Goal: Task Accomplishment & Management: Use online tool/utility

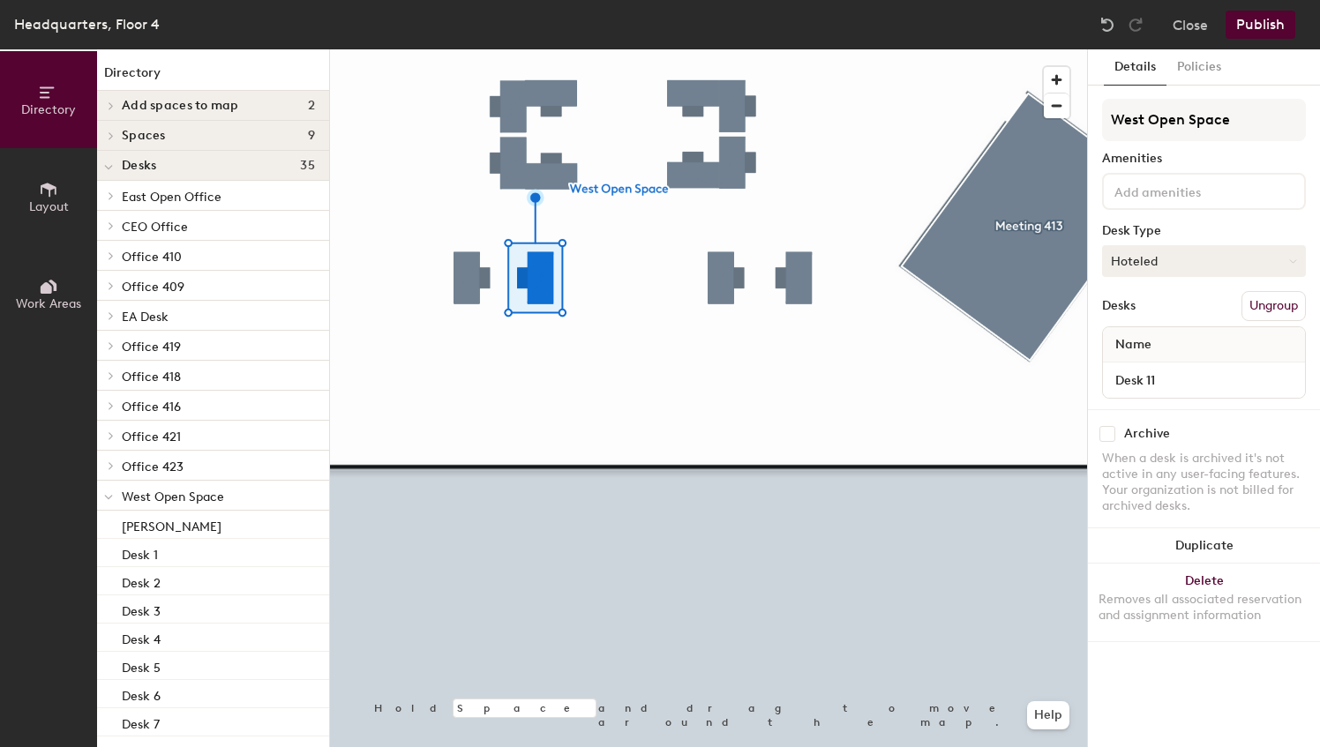
click at [1211, 249] on button "Hoteled" at bounding box center [1204, 261] width 204 height 32
click at [1150, 314] on div "Assigned" at bounding box center [1191, 316] width 176 height 26
click at [1266, 26] on button "Publish" at bounding box center [1260, 25] width 70 height 28
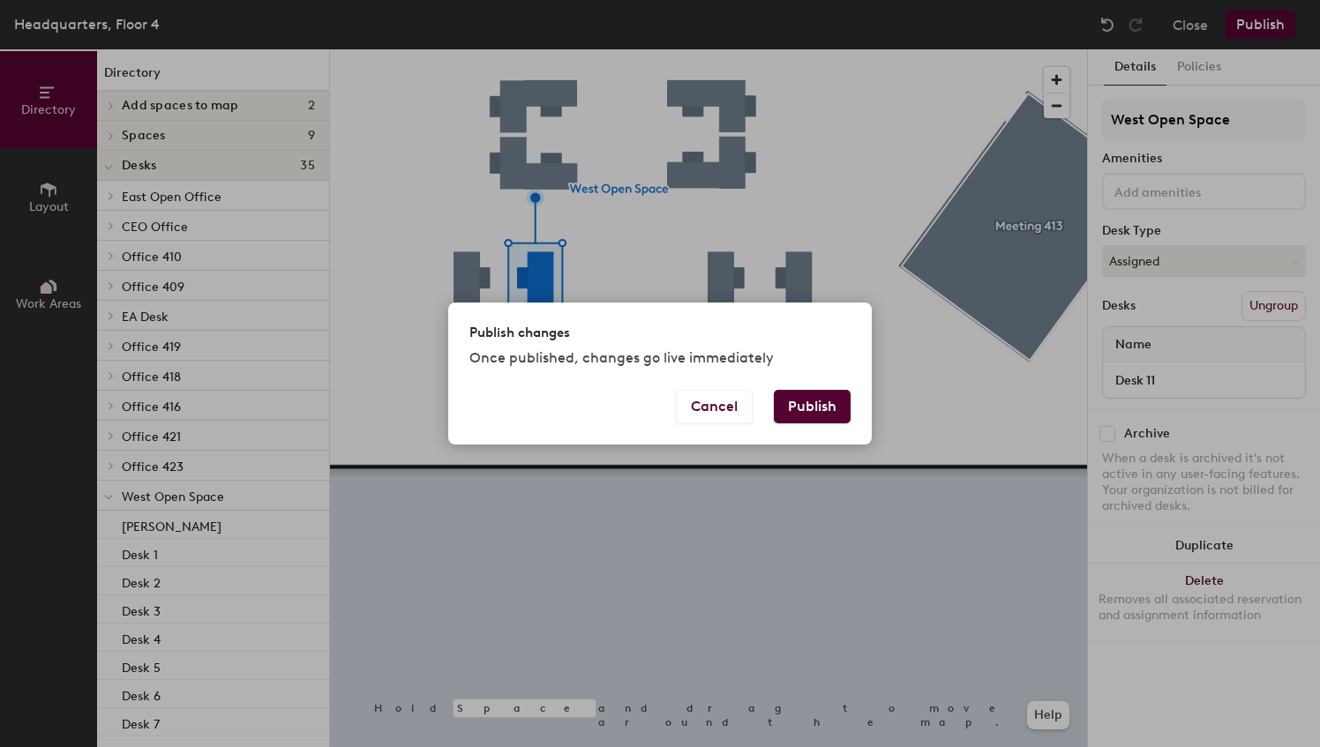
click at [812, 400] on button "Publish" at bounding box center [812, 407] width 77 height 34
